Goal: Transaction & Acquisition: Book appointment/travel/reservation

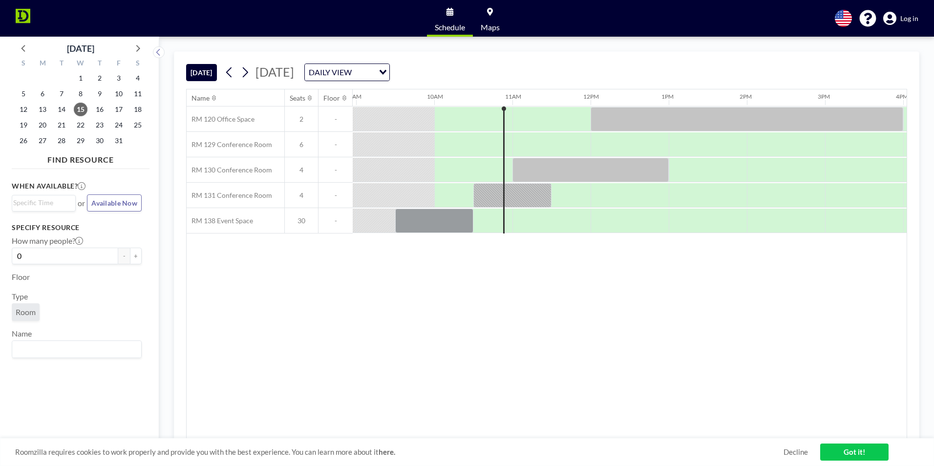
scroll to position [0, 703]
click at [249, 70] on icon at bounding box center [244, 72] width 9 height 15
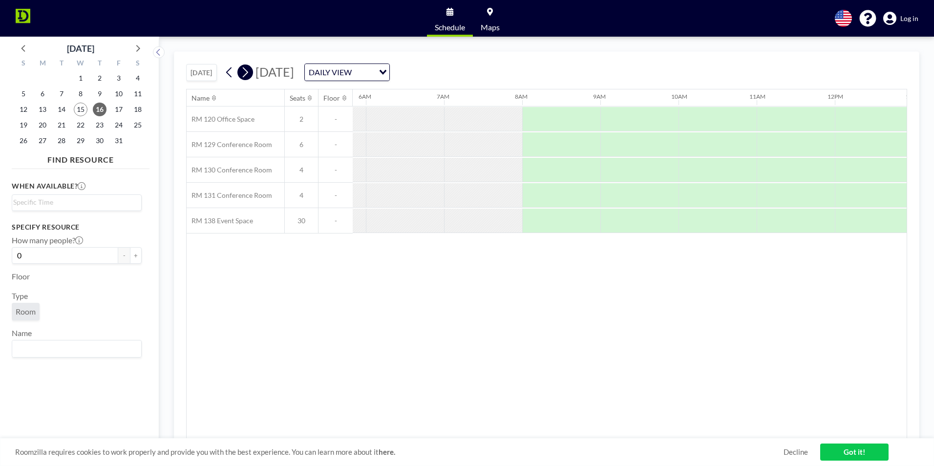
click at [249, 70] on icon at bounding box center [244, 72] width 9 height 15
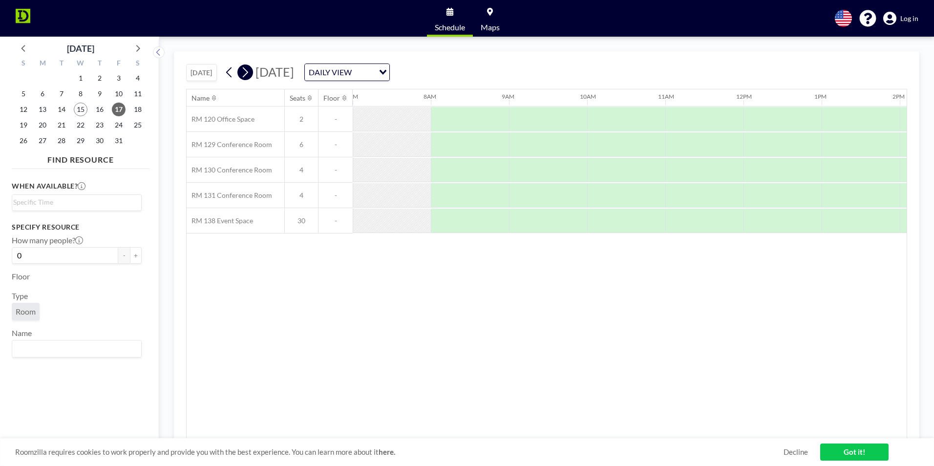
click at [247, 71] on icon at bounding box center [244, 72] width 9 height 15
click at [81, 120] on span "22" at bounding box center [81, 125] width 14 height 14
click at [80, 124] on span "22" at bounding box center [81, 125] width 14 height 14
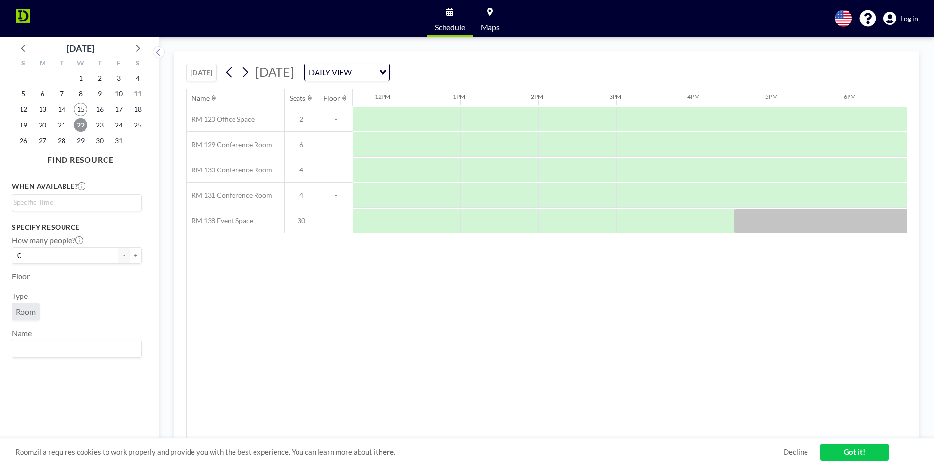
scroll to position [0, 912]
click at [609, 120] on div at bounding box center [573, 119] width 78 height 24
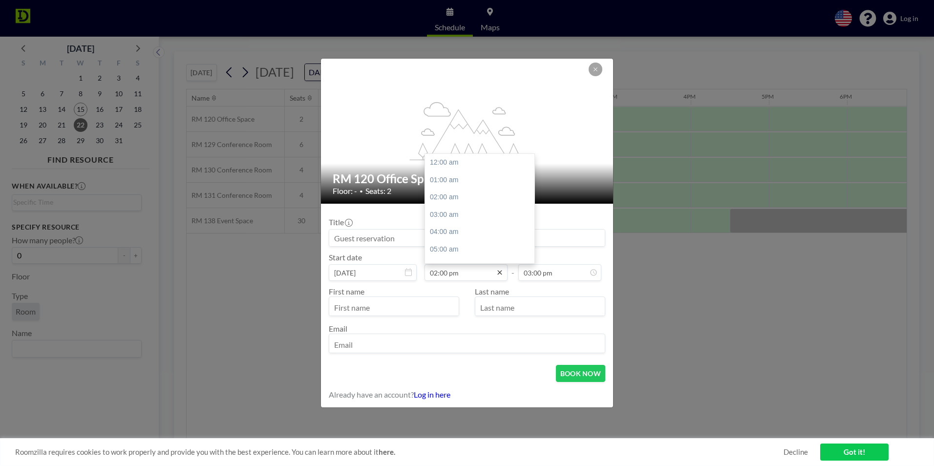
scroll to position [243, 0]
click at [471, 273] on input "02:00 pm" at bounding box center [465, 272] width 83 height 17
click at [446, 275] on input "02:00 pm" at bounding box center [465, 272] width 83 height 17
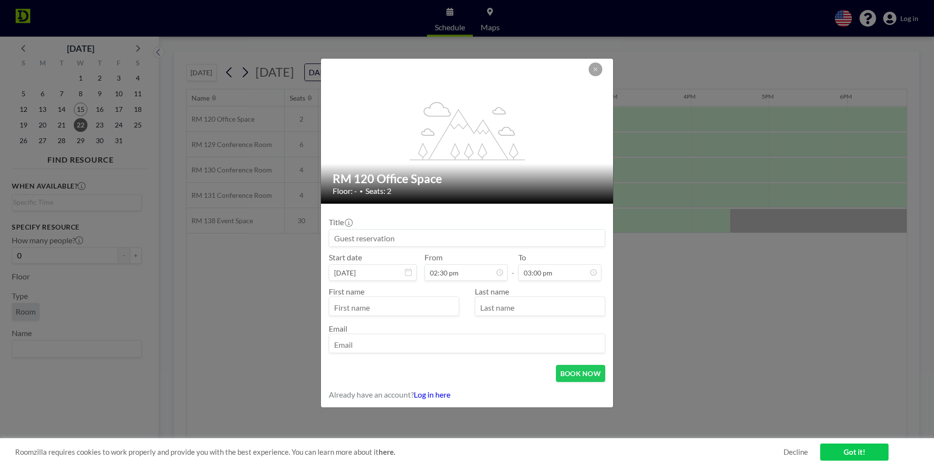
type input "02:30 pm"
click at [541, 292] on div "Last name" at bounding box center [536, 301] width 138 height 29
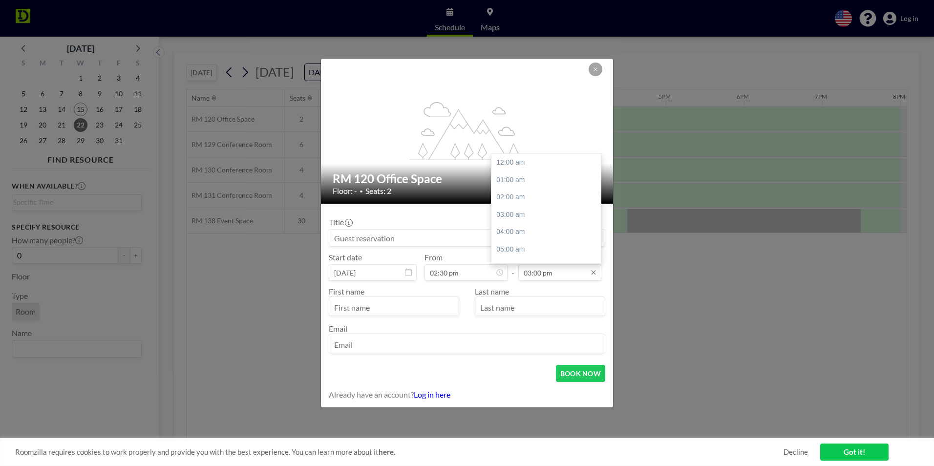
scroll to position [261, 0]
click at [539, 274] on input "03:00 pm" at bounding box center [559, 272] width 83 height 17
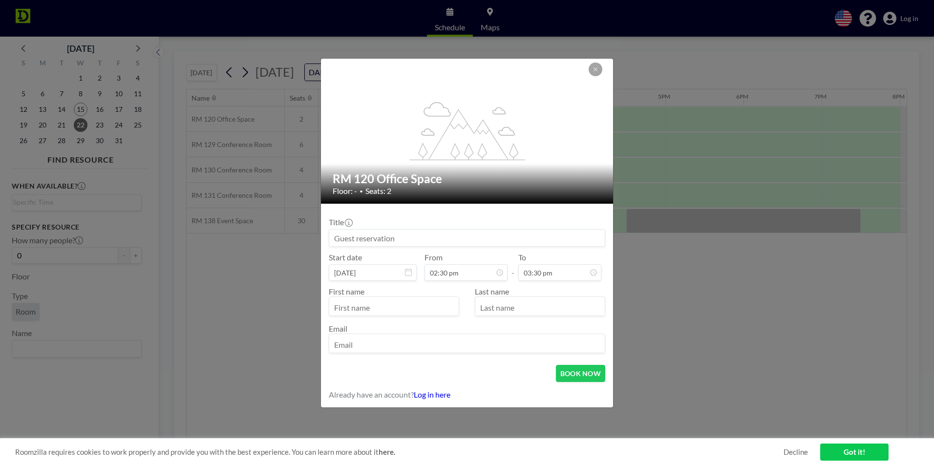
type input "03:30 pm"
click at [467, 285] on div "First name Last name Email" at bounding box center [467, 319] width 276 height 76
click at [486, 240] on input at bounding box center [466, 238] width 275 height 17
click at [368, 237] on input at bounding box center [466, 238] width 275 height 17
paste input "[PERSON_NAME] + ID CEI team"
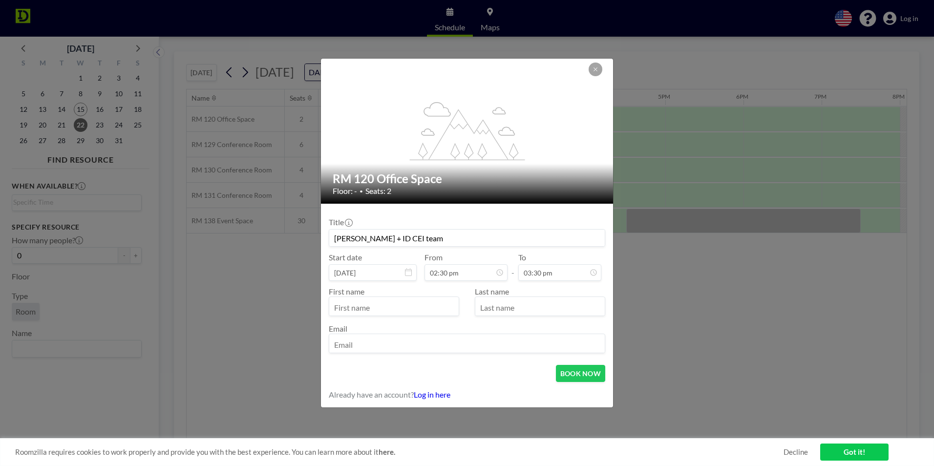
click at [394, 235] on input "[PERSON_NAME] + ID CEI team" at bounding box center [466, 238] width 275 height 17
click at [429, 241] on input "[PERSON_NAME] + ID CEI team" at bounding box center [466, 238] width 275 height 17
type input "[PERSON_NAME] + ID CEI team"
click at [395, 303] on input "text" at bounding box center [393, 307] width 129 height 17
type input "[PERSON_NAME]"
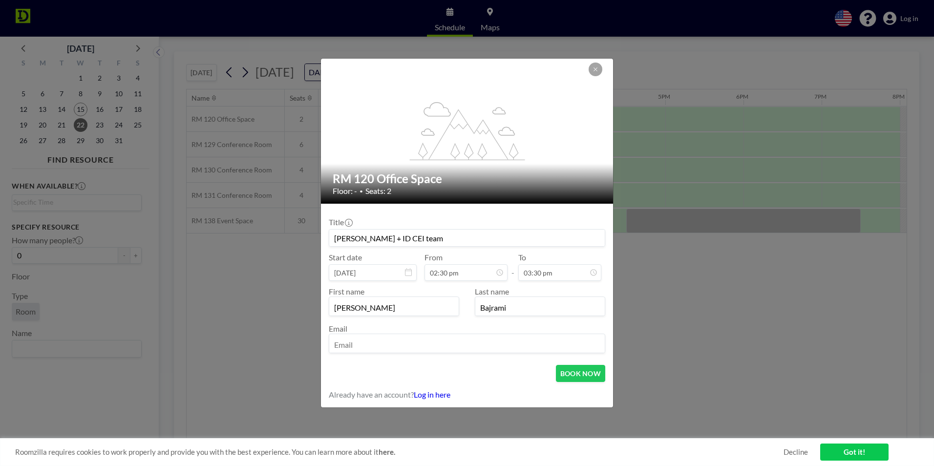
type input "Bajrami"
click at [367, 338] on input "email" at bounding box center [466, 344] width 275 height 17
type input "[EMAIL_ADDRESS][DOMAIN_NAME]"
click at [598, 71] on icon at bounding box center [595, 69] width 6 height 6
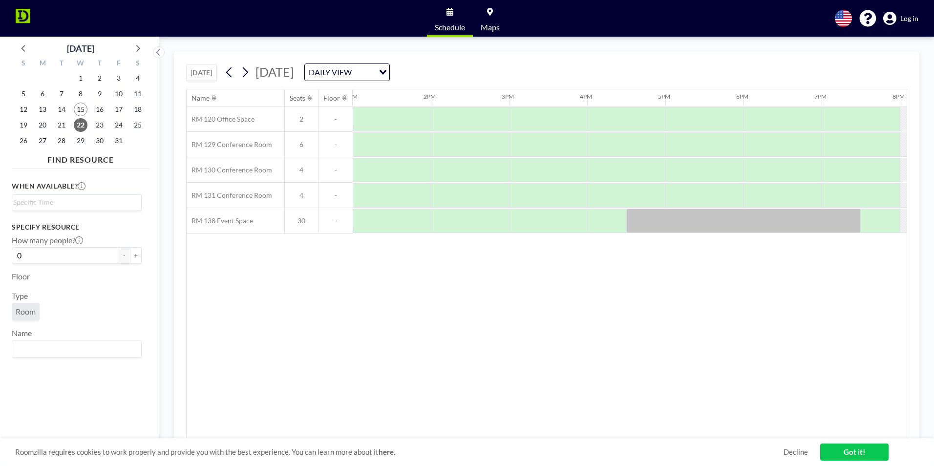
click at [904, 17] on span "Log in" at bounding box center [909, 18] width 18 height 9
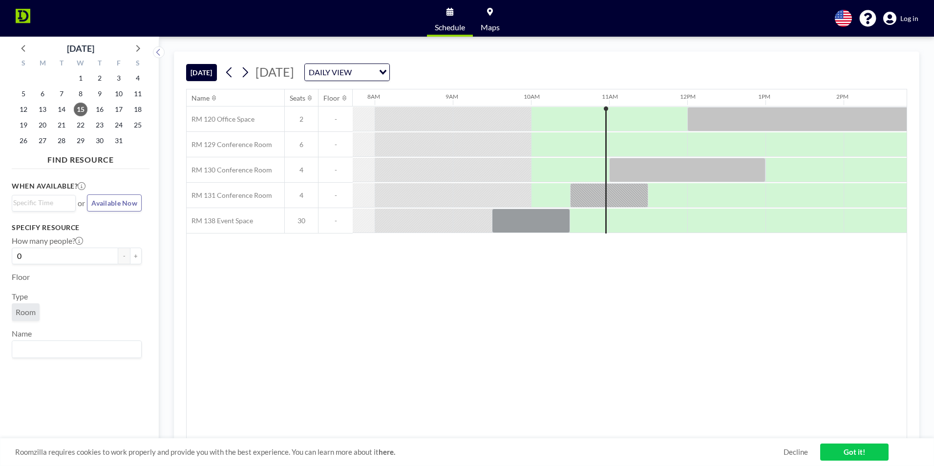
scroll to position [0, 703]
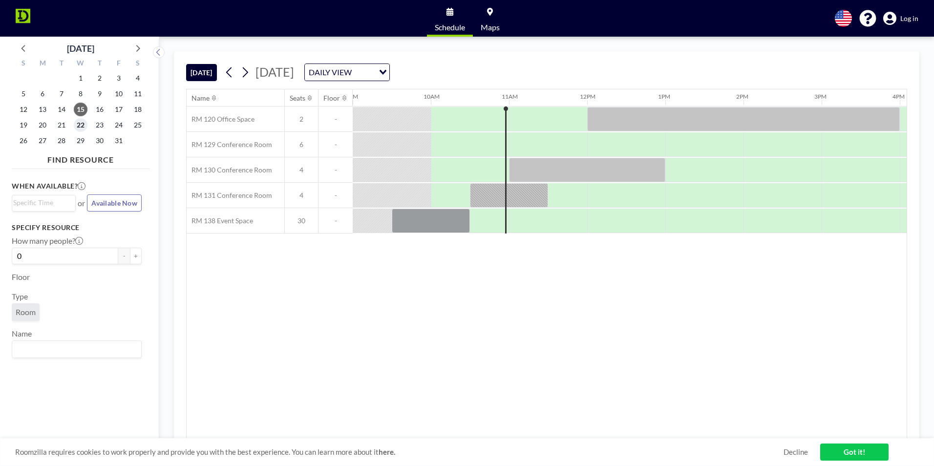
click at [79, 119] on span "22" at bounding box center [81, 125] width 14 height 14
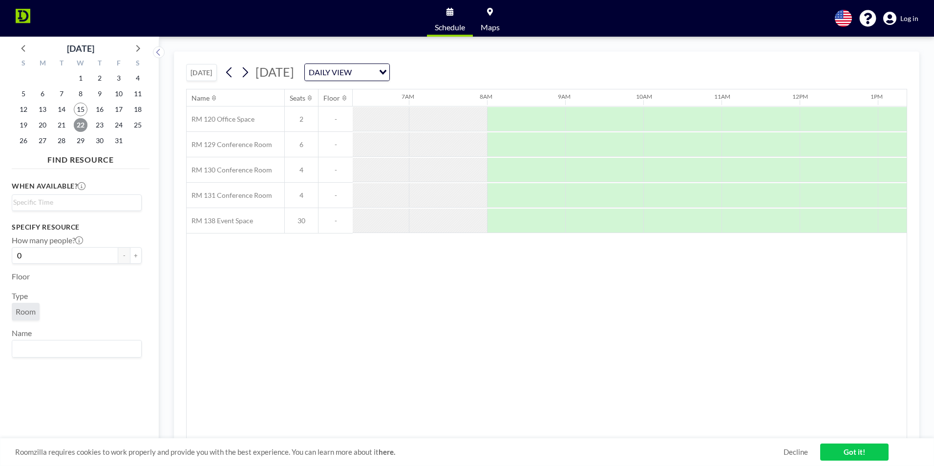
scroll to position [0, 547]
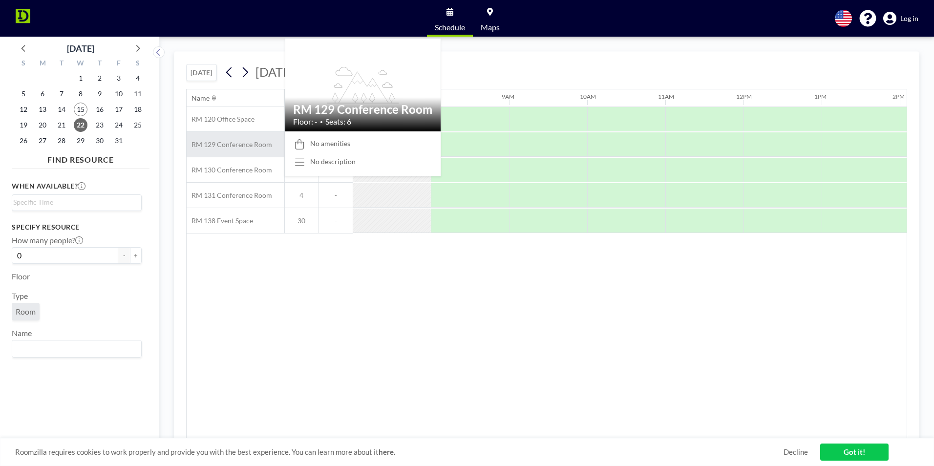
click at [247, 143] on span "RM 129 Conference Room" at bounding box center [229, 144] width 85 height 9
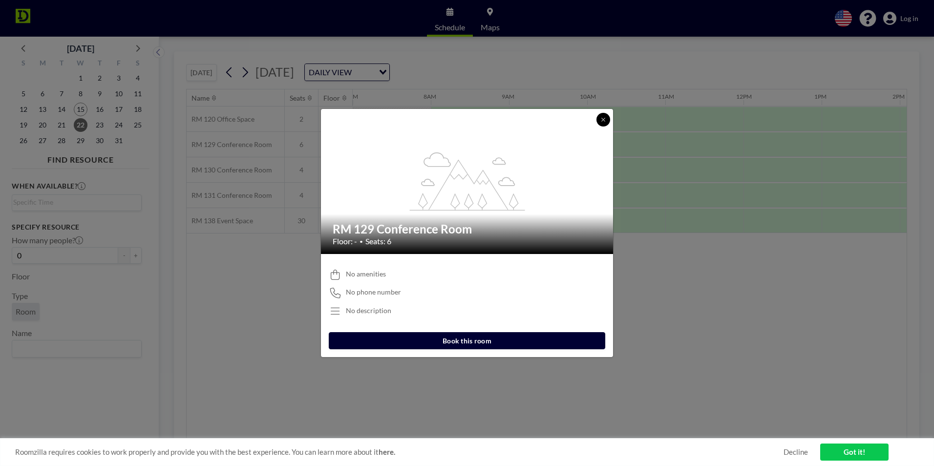
click at [601, 120] on icon at bounding box center [603, 120] width 6 height 6
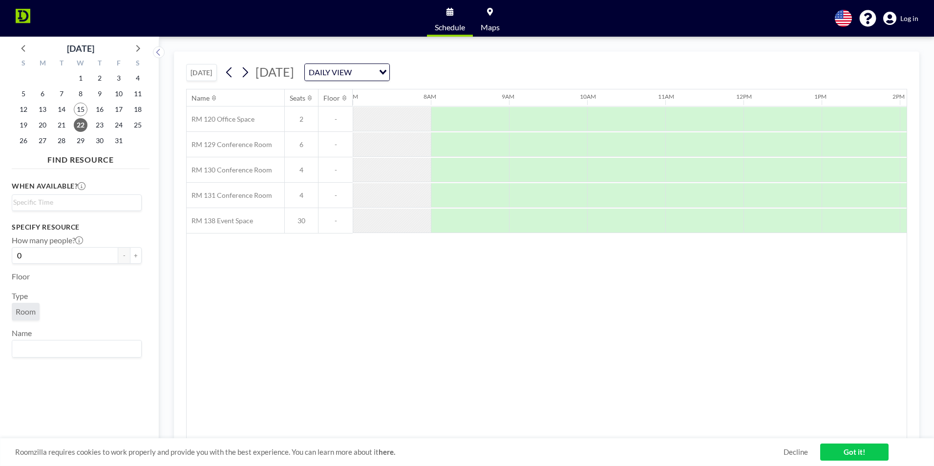
drag, startPoint x: 570, startPoint y: 433, endPoint x: 631, endPoint y: 427, distance: 61.8
click at [631, 427] on div "Name Seats Floor 12AM 1AM 2AM 3AM 4AM 5AM 6AM 7AM 8AM 9AM 10AM 11AM 12PM 1PM 2P…" at bounding box center [547, 263] width 720 height 349
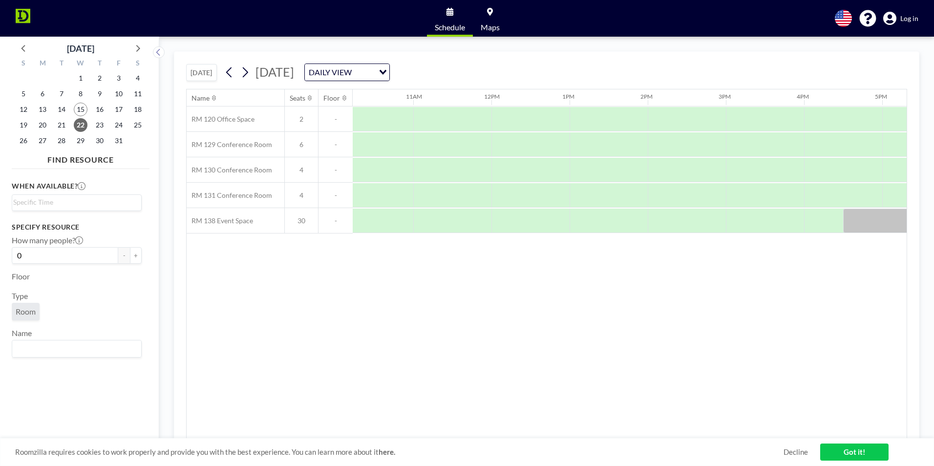
scroll to position [0, 803]
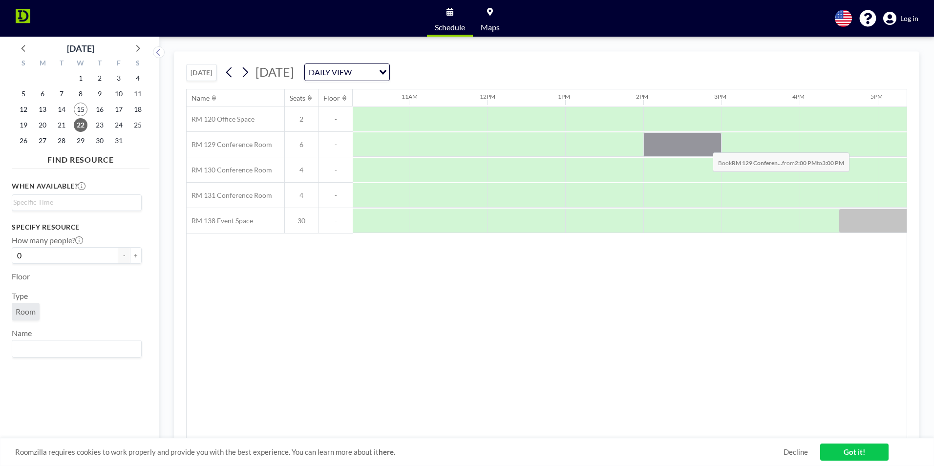
click at [705, 145] on div at bounding box center [682, 144] width 78 height 24
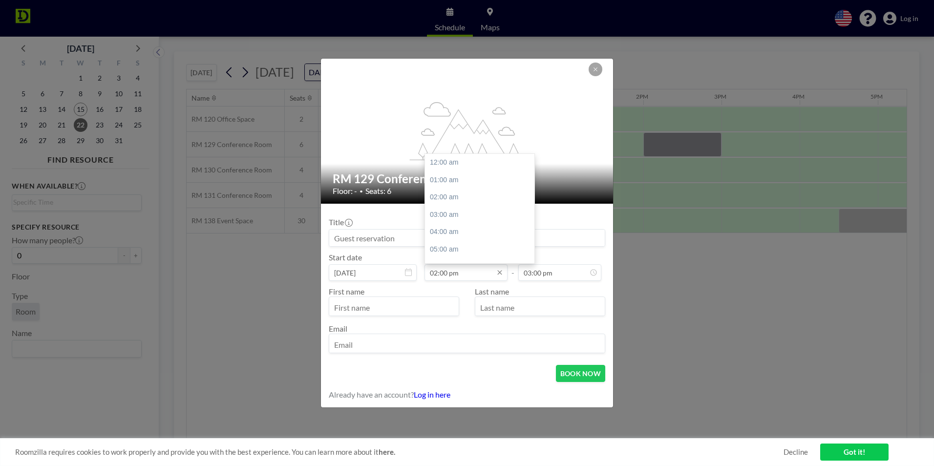
scroll to position [243, 0]
click at [445, 272] on input "02:00 pm" at bounding box center [465, 272] width 83 height 17
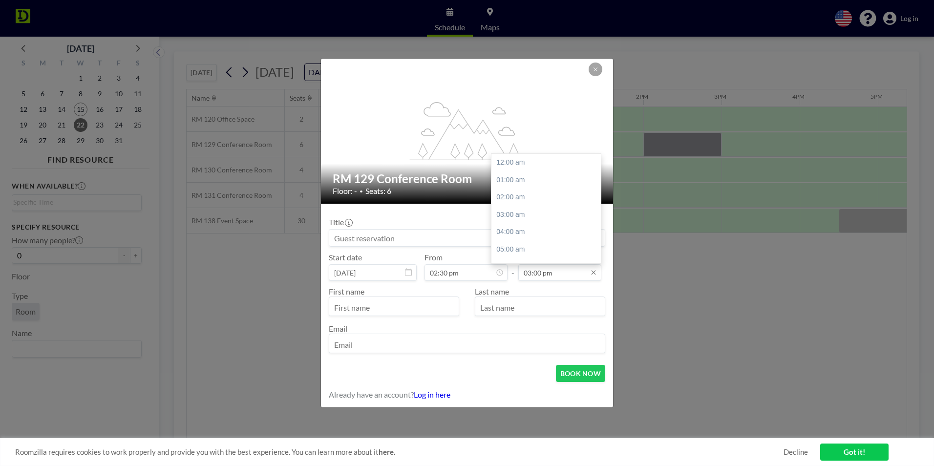
scroll to position [261, 0]
type input "02:30 pm"
click at [535, 277] on input "03:00 pm" at bounding box center [559, 272] width 83 height 17
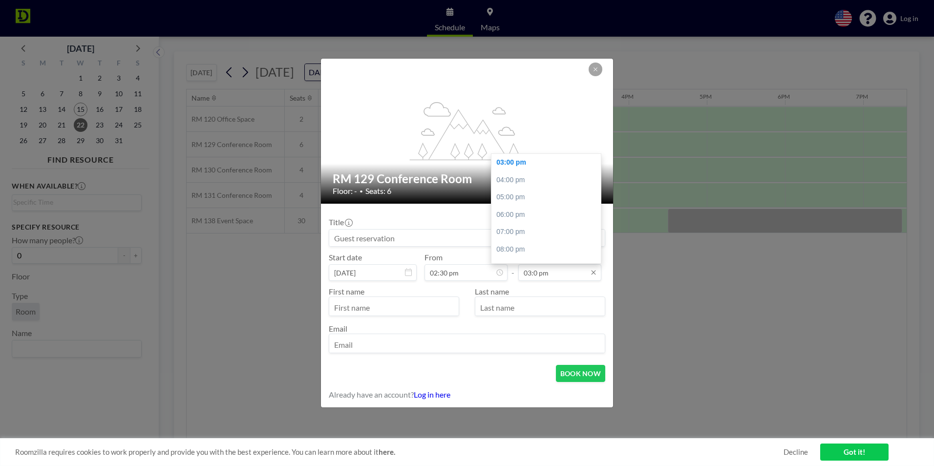
scroll to position [0, 1016]
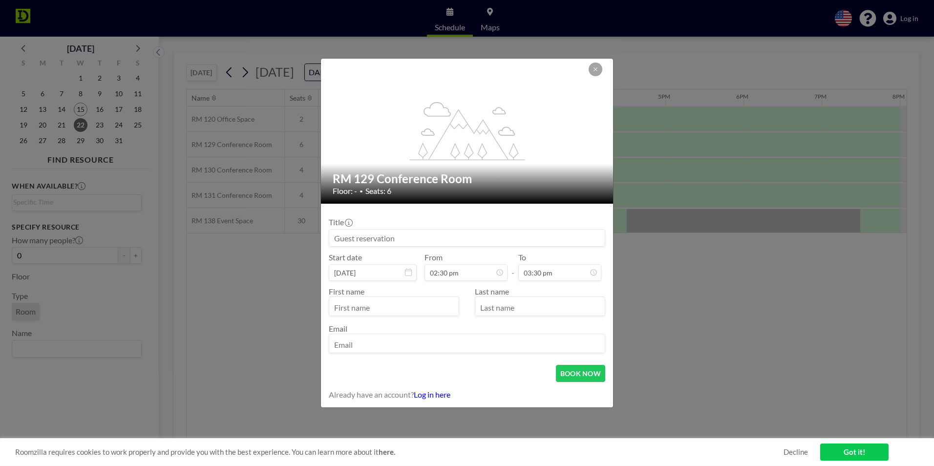
type input "03:30 pm"
click at [422, 305] on input "text" at bounding box center [393, 307] width 129 height 17
type input "[PERSON_NAME]"
type input "Bajrami"
type input "[EMAIL_ADDRESS][DOMAIN_NAME]"
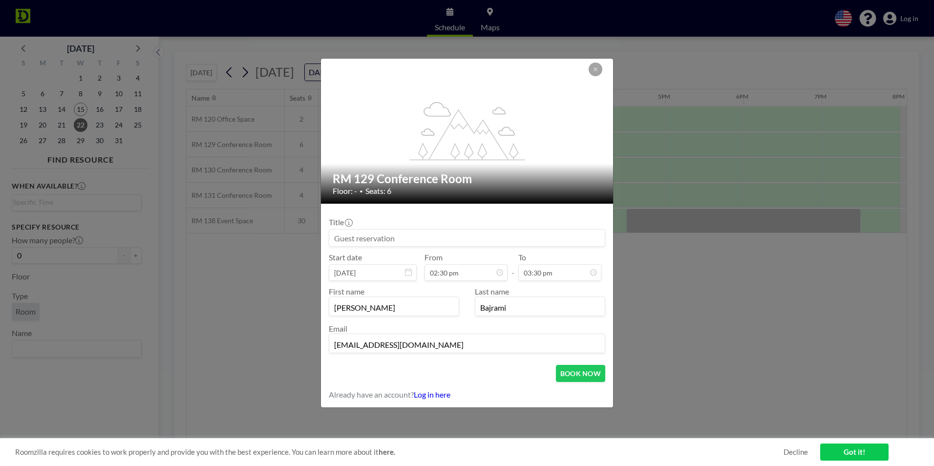
type input "[PERSON_NAME] + ID CEI team"
click at [587, 379] on button "BOOK NOW" at bounding box center [580, 373] width 49 height 17
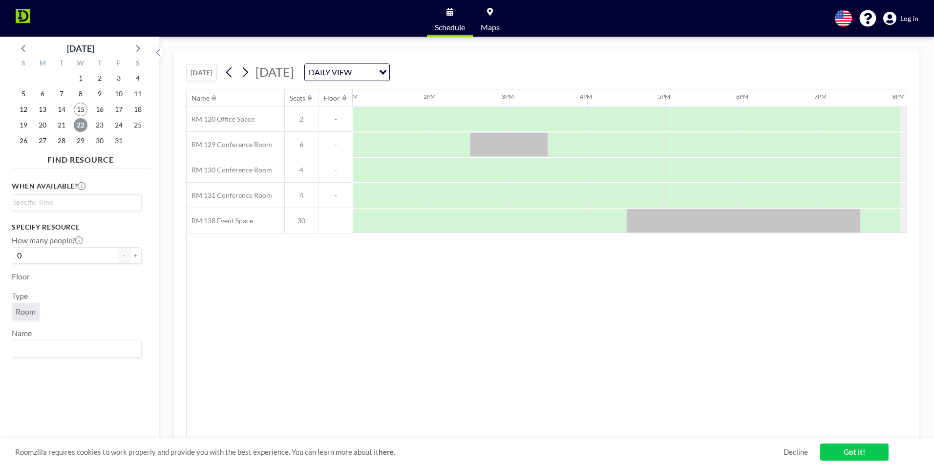
click at [78, 119] on span "22" at bounding box center [81, 125] width 14 height 14
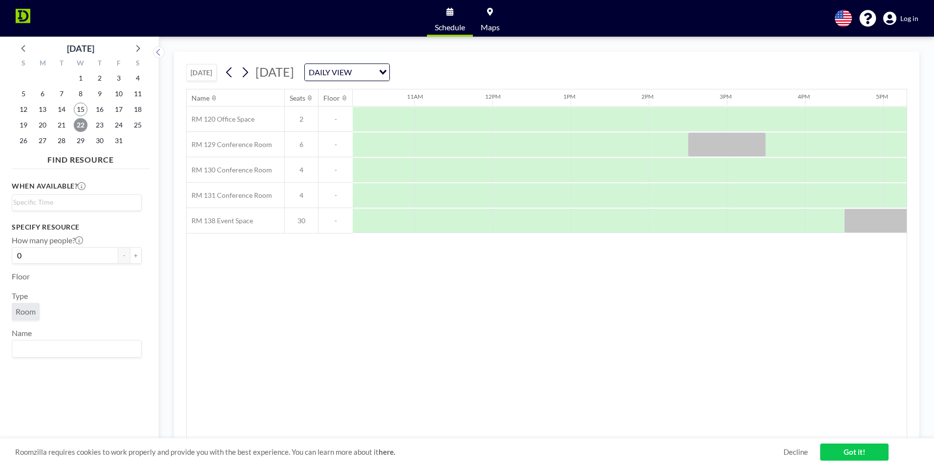
scroll to position [0, 824]
